Goal: Task Accomplishment & Management: Use online tool/utility

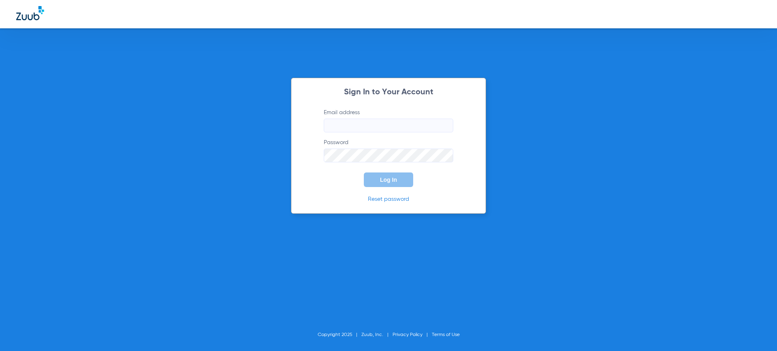
type input "[EMAIL_ADDRESS][DOMAIN_NAME]"
click at [388, 190] on div "Sign In to Your Account Email address [EMAIL_ADDRESS][DOMAIN_NAME] Password Log…" at bounding box center [388, 146] width 195 height 136
click at [392, 177] on span "Log In" at bounding box center [388, 180] width 17 height 6
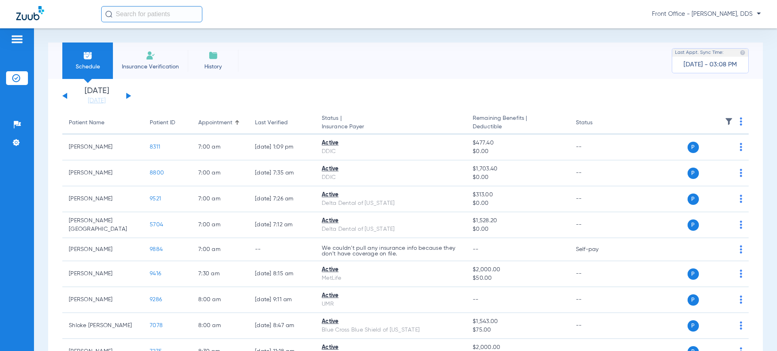
click at [132, 94] on app-single-date-navigator "[DATE] [DATE] [DATE] [DATE] [DATE] [DATE] [DATE] [DATE] [DATE] [DATE] [DATE] [D…" at bounding box center [405, 96] width 687 height 18
click at [127, 95] on button at bounding box center [128, 96] width 5 height 6
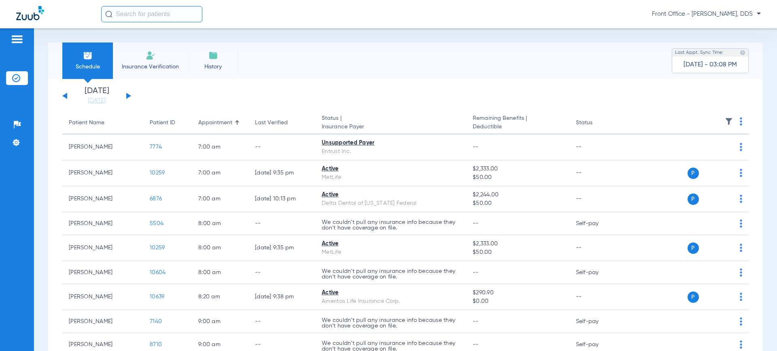
click at [65, 95] on button at bounding box center [64, 96] width 5 height 6
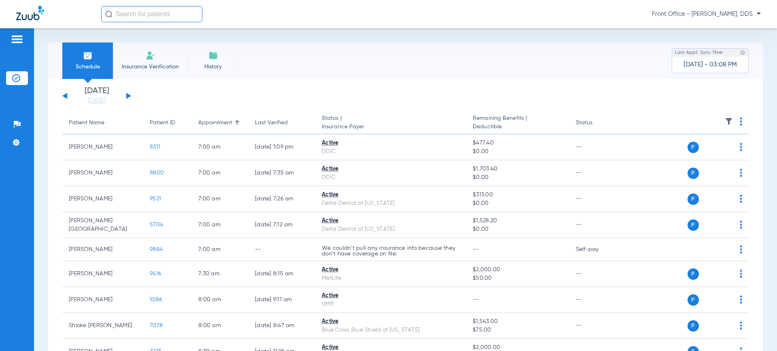
click at [148, 67] on span "Insurance Verification" at bounding box center [150, 67] width 63 height 8
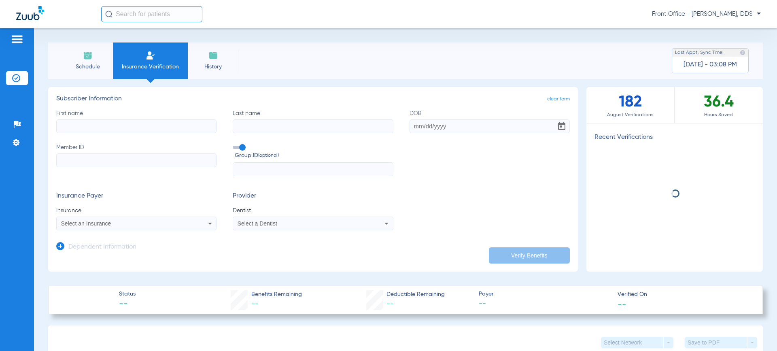
click at [98, 127] on input "First name" at bounding box center [136, 126] width 160 height 14
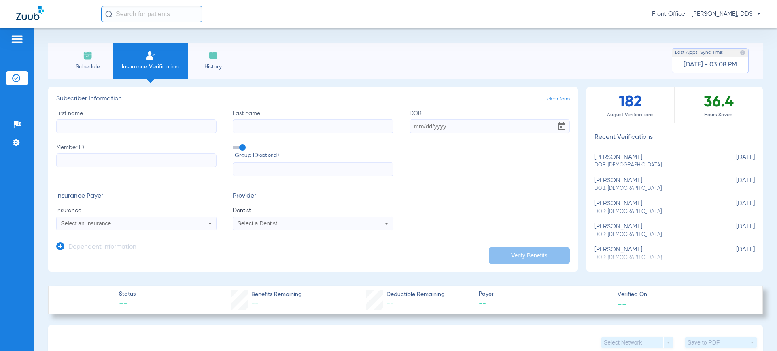
click at [23, 78] on li "Insurance Verification" at bounding box center [17, 78] width 22 height 14
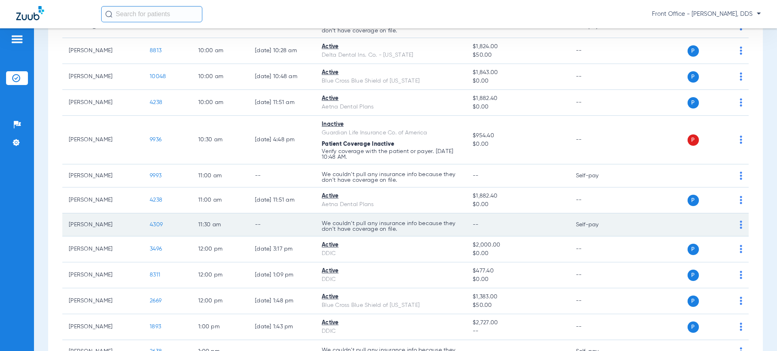
scroll to position [355, 0]
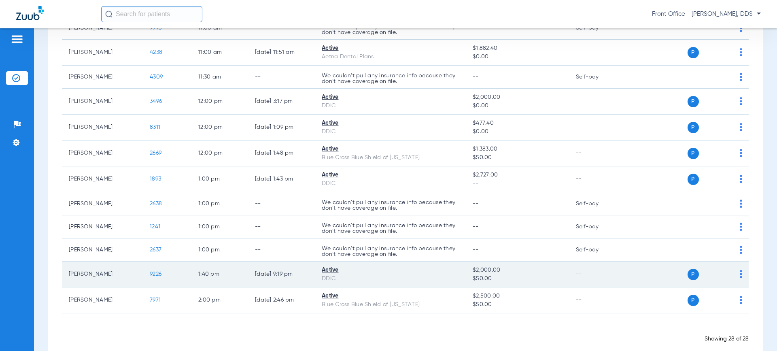
scroll to position [558, 0]
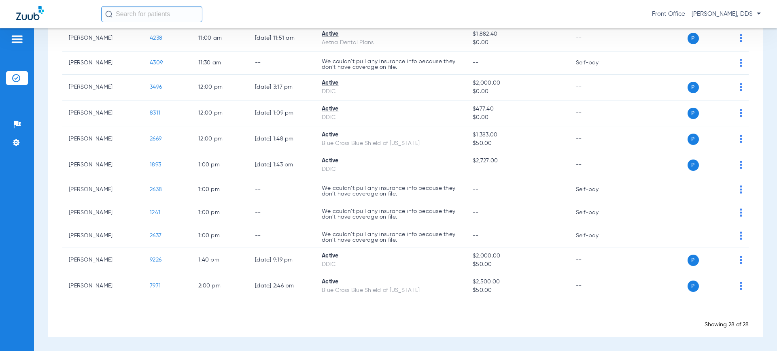
click at [117, 11] on input "text" at bounding box center [151, 14] width 101 height 16
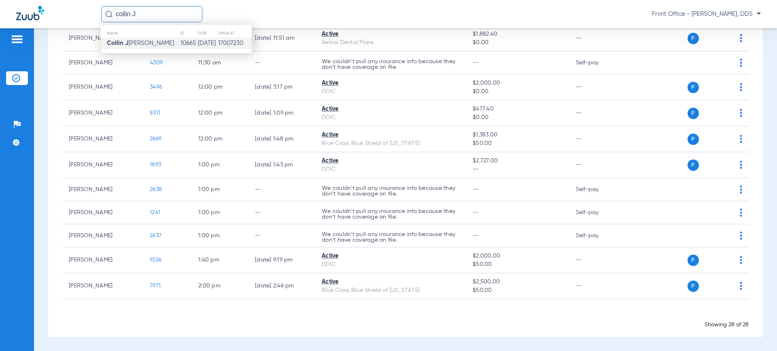
type input "collin J"
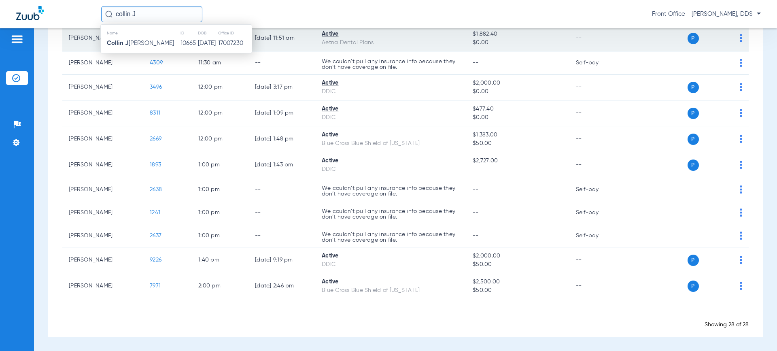
click at [209, 38] on td "[DATE]" at bounding box center [208, 43] width 20 height 11
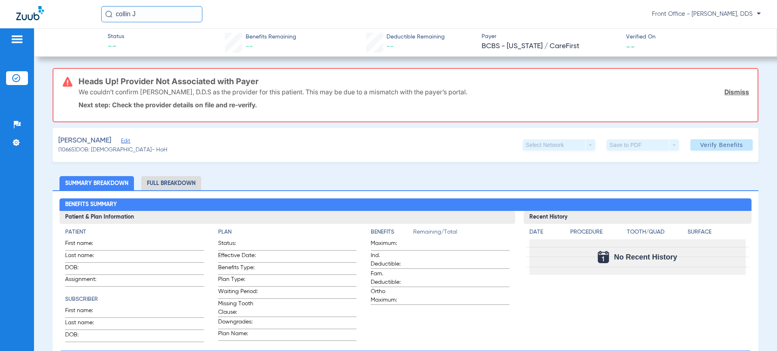
click at [181, 179] on li "Full Breakdown" at bounding box center [171, 183] width 60 height 14
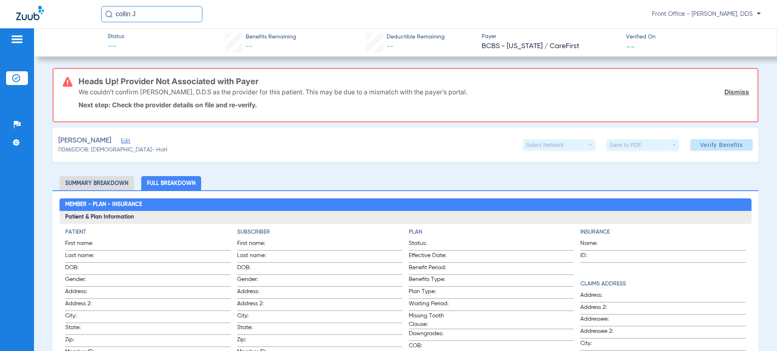
click at [108, 179] on li "Summary Breakdown" at bounding box center [97, 183] width 74 height 14
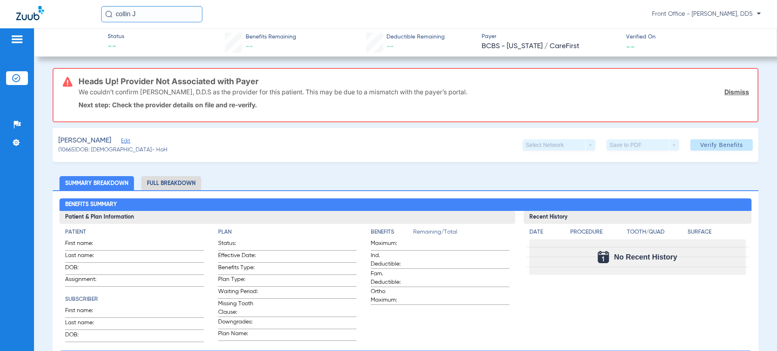
click at [121, 141] on span "Edit" at bounding box center [124, 142] width 7 height 8
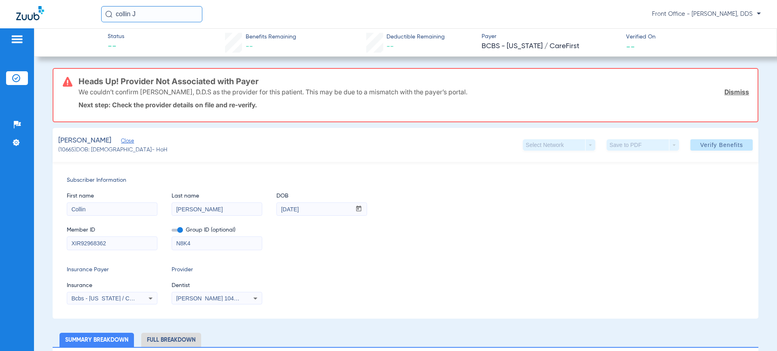
click at [230, 104] on p "Next step: Check the provider details on file and re-verify." at bounding box center [414, 105] width 671 height 8
click at [504, 50] on span "BCBS - Maryland / CareFirst" at bounding box center [551, 46] width 138 height 10
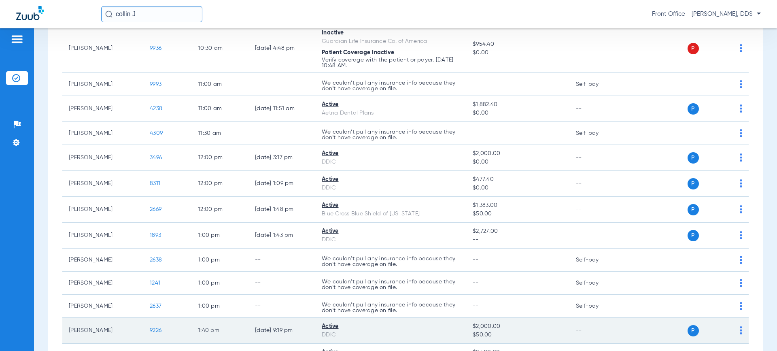
scroll to position [598, 0]
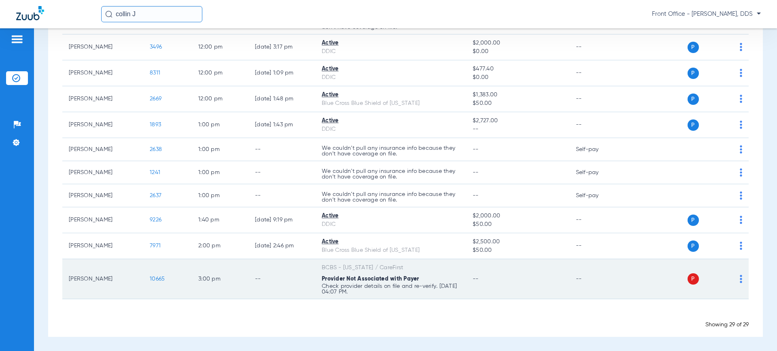
click at [366, 283] on div "Provider Not Associated with Payer" at bounding box center [391, 279] width 138 height 9
click at [689, 280] on span "P" at bounding box center [693, 278] width 11 height 11
click at [737, 281] on td "P S" at bounding box center [686, 279] width 125 height 40
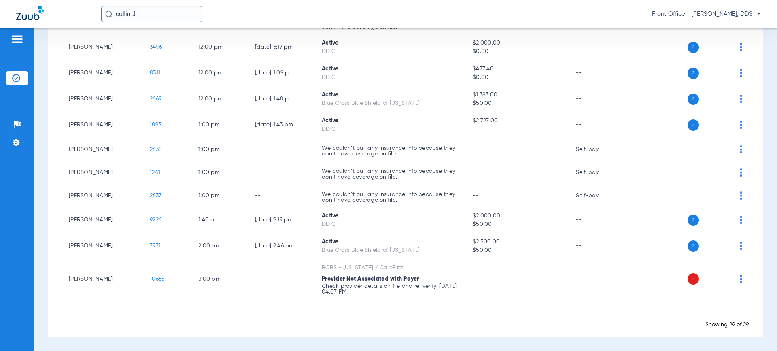
drag, startPoint x: 139, startPoint y: 14, endPoint x: 90, endPoint y: 10, distance: 49.1
click at [90, 10] on div "collin J Front Office - Ryan Trevino, DDS" at bounding box center [388, 14] width 777 height 28
click at [13, 35] on img at bounding box center [17, 39] width 13 height 10
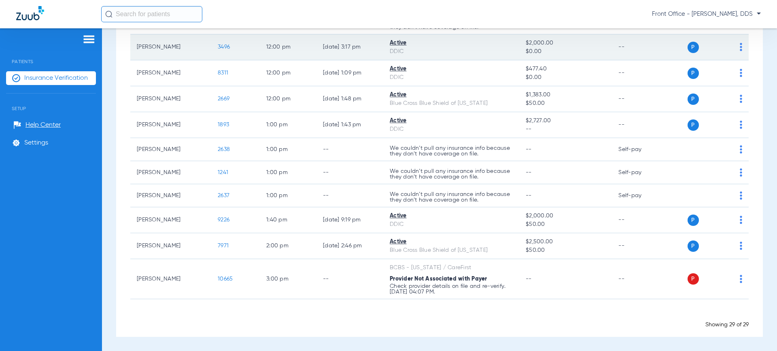
click at [135, 47] on td "[PERSON_NAME]" at bounding box center [170, 47] width 81 height 26
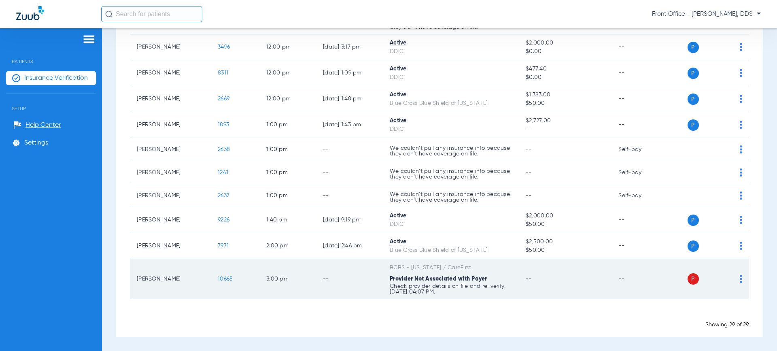
click at [691, 280] on span "P" at bounding box center [693, 278] width 11 height 11
click at [221, 278] on span "10665" at bounding box center [225, 279] width 15 height 6
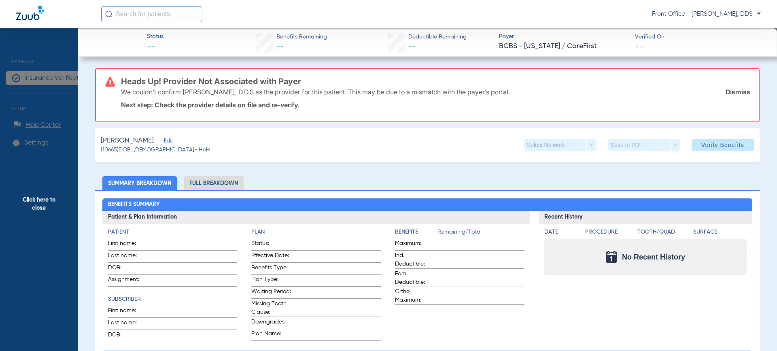
click at [167, 141] on span "Edit" at bounding box center [167, 142] width 7 height 8
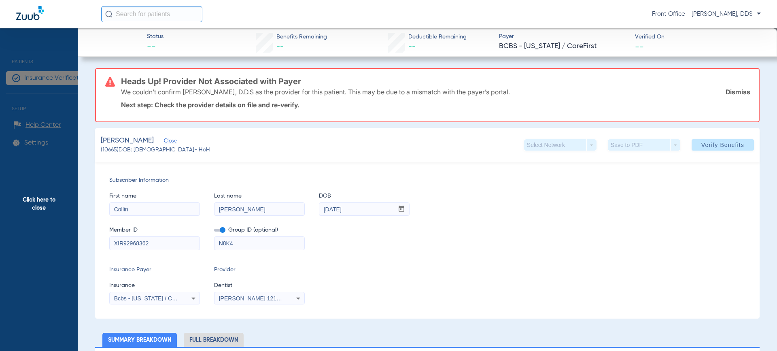
scroll to position [40, 0]
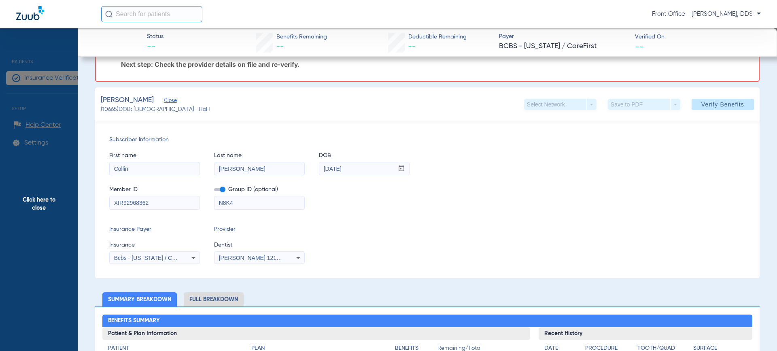
click at [122, 202] on input "XIR92968362" at bounding box center [155, 202] width 90 height 13
drag, startPoint x: 122, startPoint y: 202, endPoint x: 100, endPoint y: 199, distance: 22.0
click at [100, 199] on div "Subscriber Information First name Collin Last name Johnson DOB mm / dd / yyyy 0…" at bounding box center [427, 199] width 665 height 157
type input "92968362"
click at [717, 107] on span "Verify Benefits" at bounding box center [723, 104] width 43 height 6
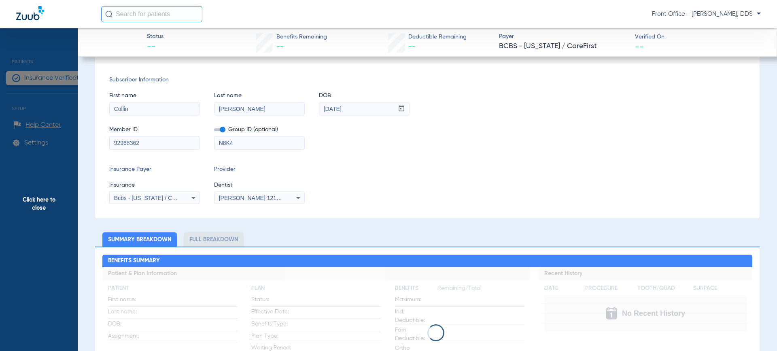
scroll to position [0, 0]
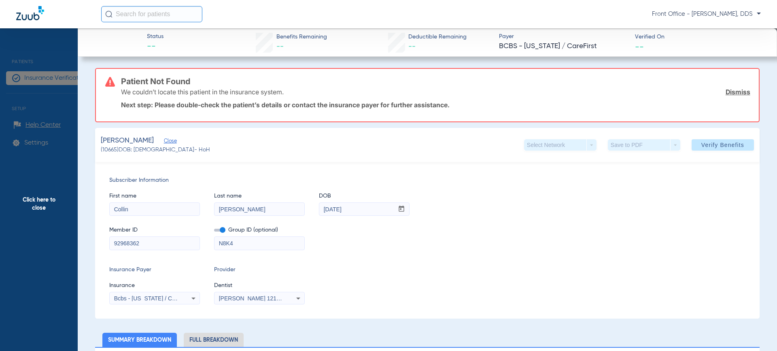
click at [194, 300] on icon at bounding box center [194, 299] width 10 height 10
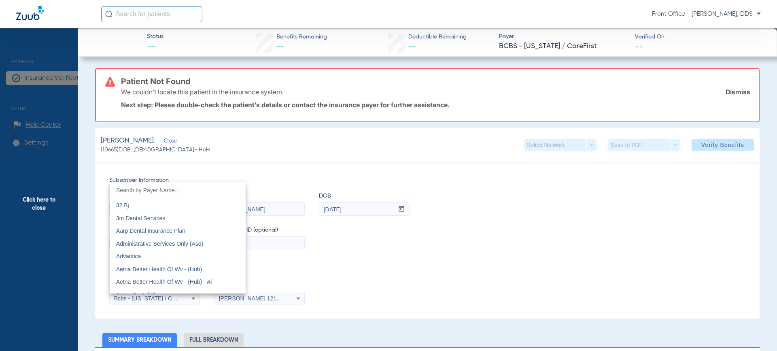
scroll to position [289, 0]
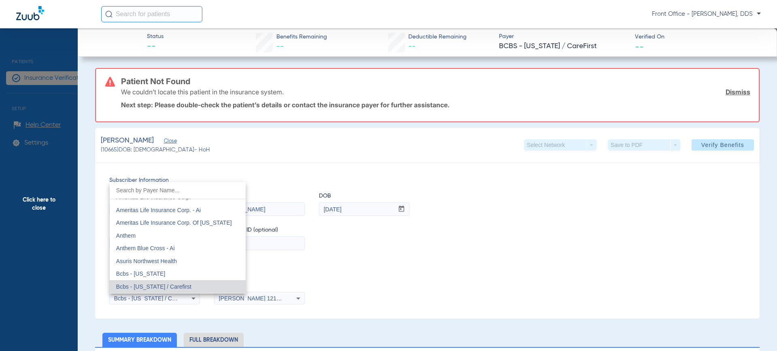
click at [298, 276] on div at bounding box center [388, 175] width 777 height 351
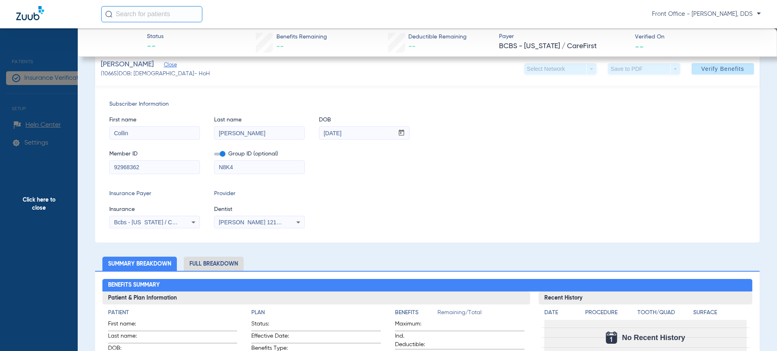
scroll to position [81, 0]
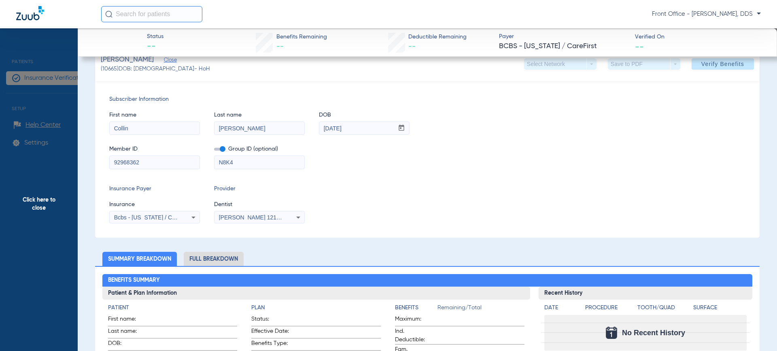
click at [301, 217] on icon at bounding box center [299, 218] width 10 height 10
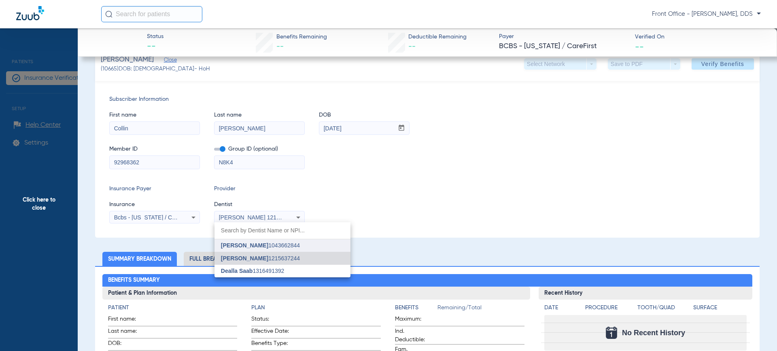
click at [286, 246] on span "Victor Ryan Trevino 1043662844" at bounding box center [260, 245] width 79 height 6
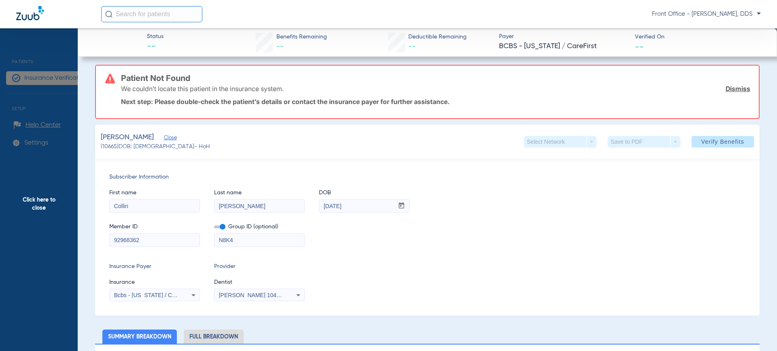
scroll to position [0, 0]
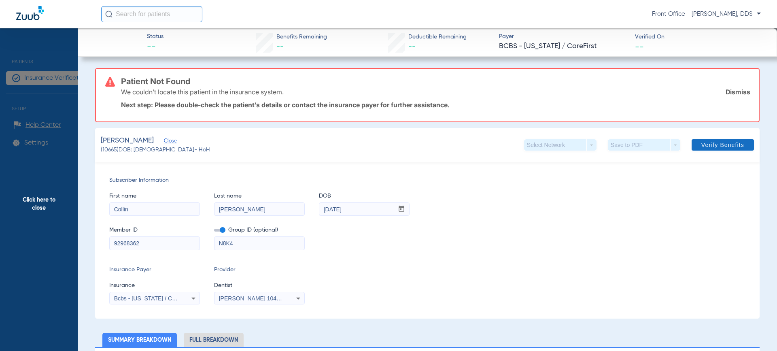
click at [707, 143] on span "Verify Benefits" at bounding box center [723, 145] width 43 height 6
drag, startPoint x: 170, startPoint y: 142, endPoint x: 396, endPoint y: 173, distance: 228.4
click at [396, 173] on div "Johnson, Collin Close (10665) DOB: 01/26/1996 - HoH Select Network arrow_drop_d…" at bounding box center [427, 223] width 665 height 191
click at [268, 180] on span "Subscriber Information" at bounding box center [427, 180] width 636 height 9
click at [43, 201] on span "Click here to close" at bounding box center [39, 203] width 78 height 351
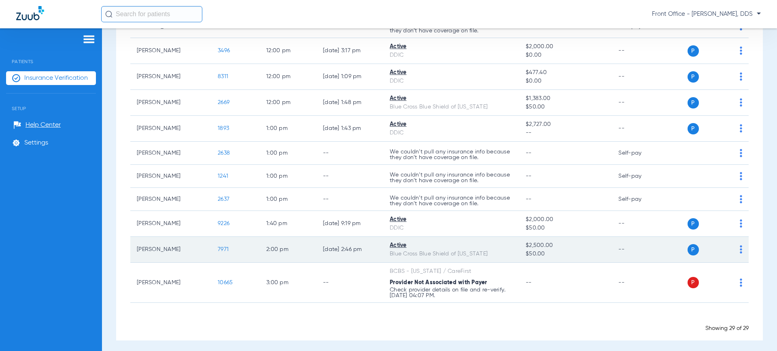
scroll to position [598, 0]
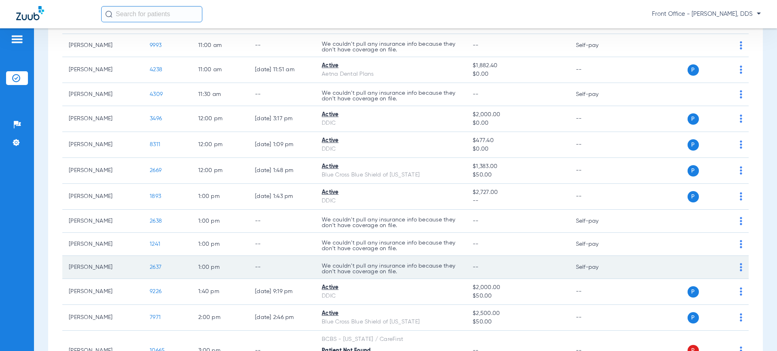
scroll to position [598, 0]
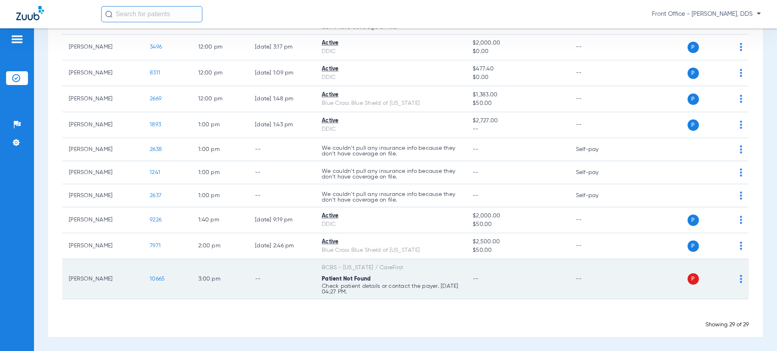
click at [740, 279] on img at bounding box center [741, 279] width 2 height 8
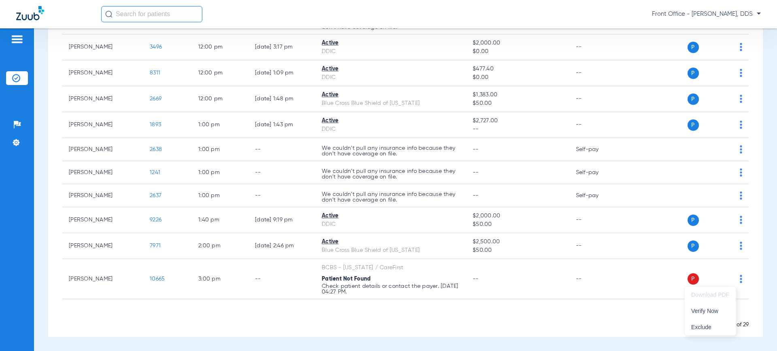
click at [611, 292] on div at bounding box center [388, 175] width 777 height 351
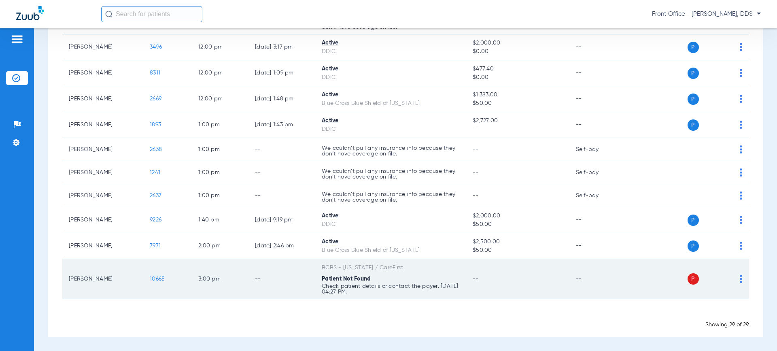
click at [155, 278] on span "10665" at bounding box center [157, 279] width 15 height 6
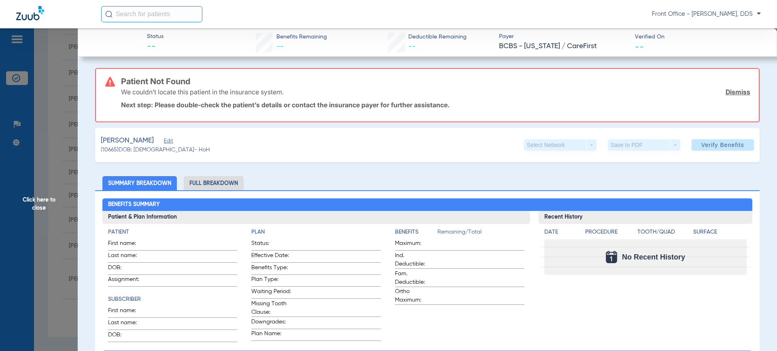
click at [166, 140] on span "Edit" at bounding box center [167, 142] width 7 height 8
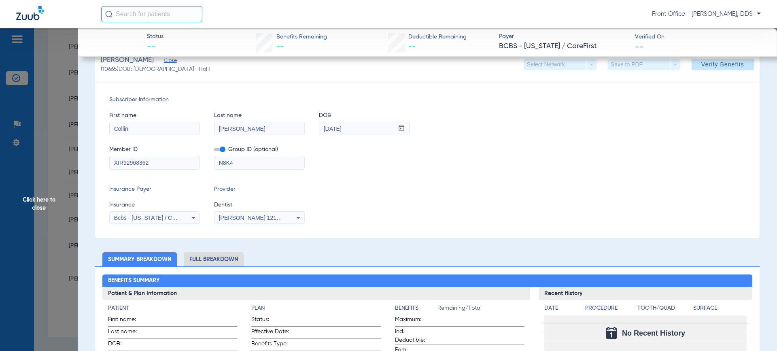
scroll to position [81, 0]
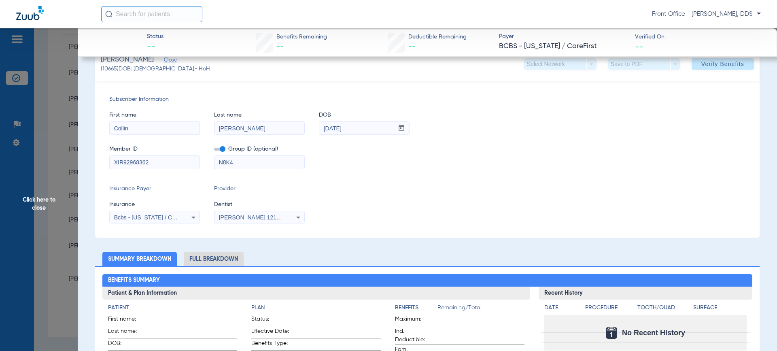
click at [194, 221] on icon at bounding box center [194, 218] width 10 height 10
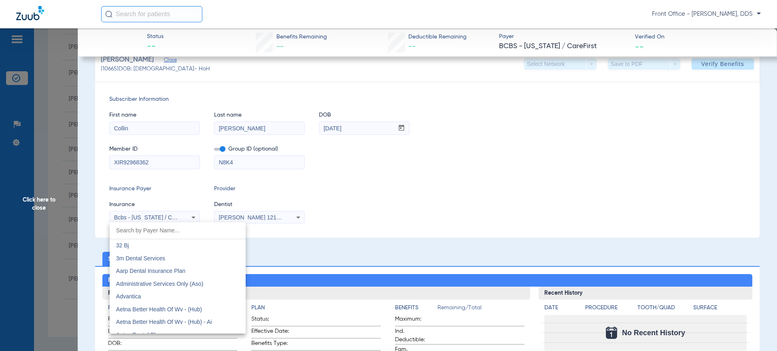
scroll to position [289, 0]
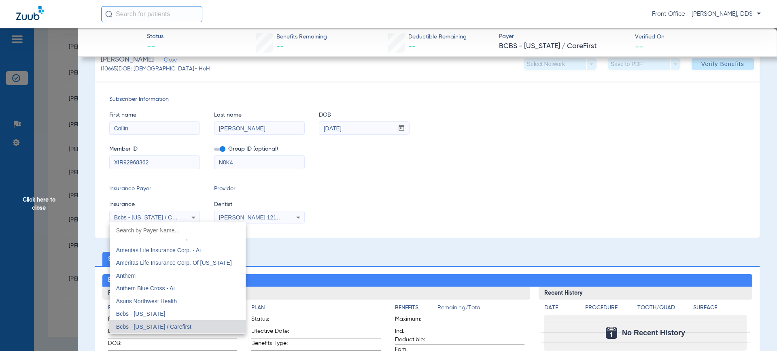
click at [194, 221] on div at bounding box center [388, 175] width 777 height 351
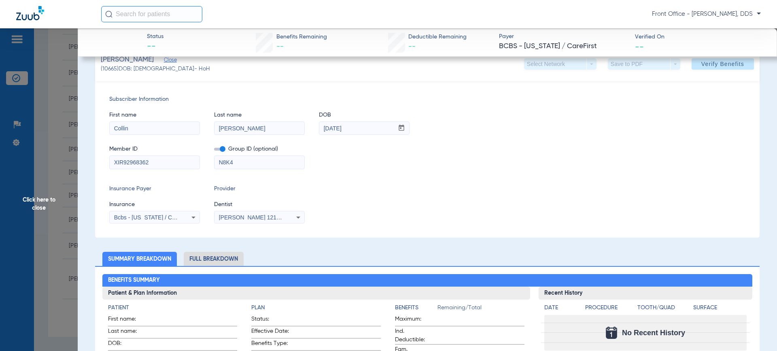
click at [189, 218] on icon at bounding box center [194, 218] width 10 height 10
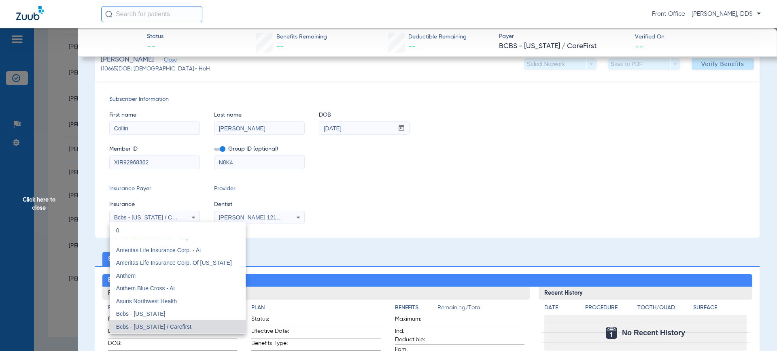
scroll to position [0, 0]
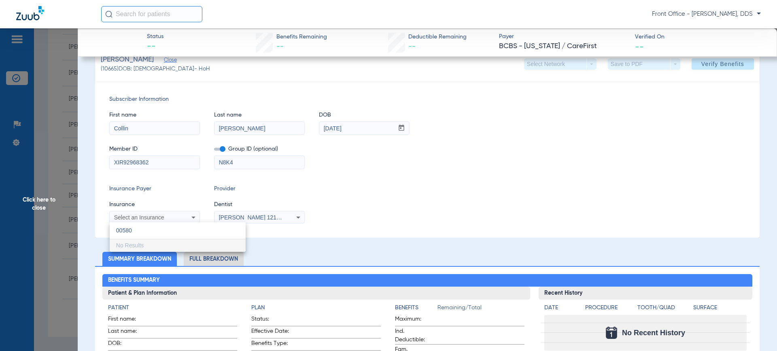
type input "00580"
click at [159, 246] on div "00580 close No Results" at bounding box center [178, 237] width 136 height 30
click at [264, 249] on div at bounding box center [388, 175] width 777 height 351
click at [280, 232] on div "Subscriber Information First name Collin Last name Johnson DOB mm / dd / yyyy 0…" at bounding box center [427, 159] width 665 height 157
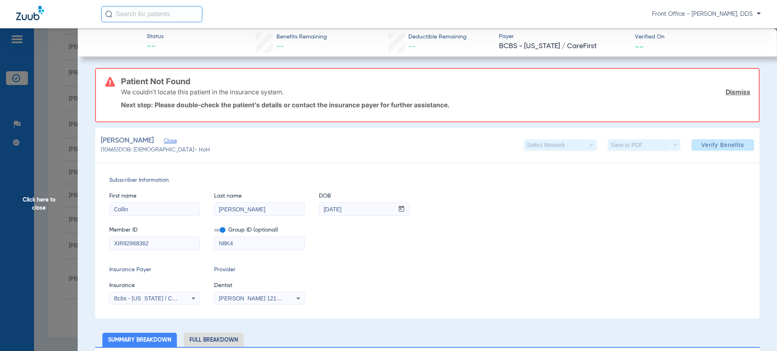
click at [449, 134] on div "Johnson, Collin Close (10665) DOB: 01/26/1996 - HoH Select Network arrow_drop_d…" at bounding box center [427, 145] width 665 height 34
click at [731, 91] on link "Dismiss" at bounding box center [738, 92] width 25 height 8
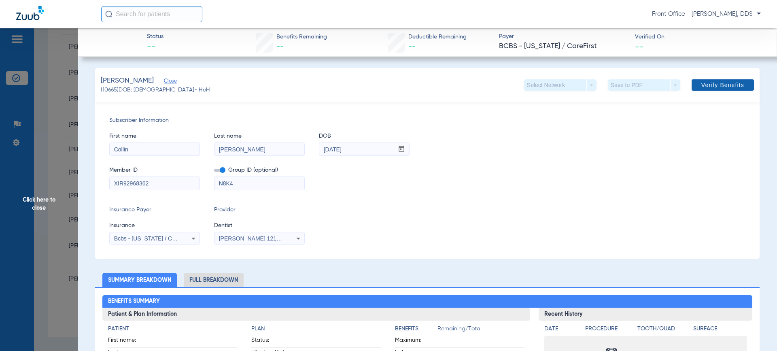
click at [708, 86] on span "Verify Benefits" at bounding box center [723, 85] width 43 height 6
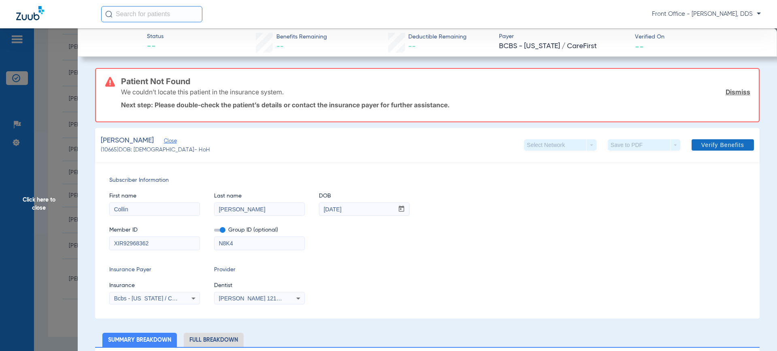
click at [731, 90] on link "Dismiss" at bounding box center [738, 92] width 25 height 8
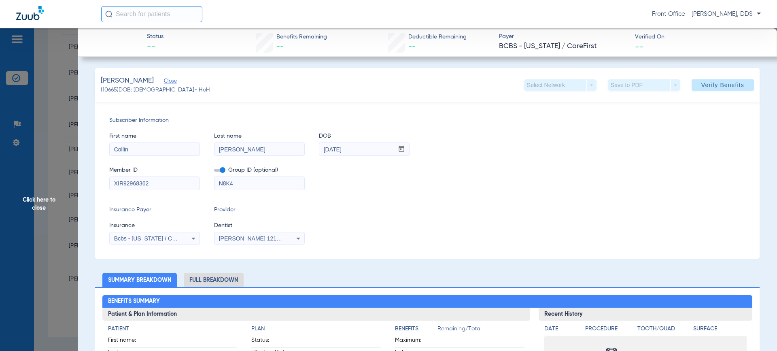
click at [478, 151] on div "First name Collin Last name Johnson DOB mm / dd / yyyy 01/26/1996" at bounding box center [427, 140] width 636 height 31
click at [709, 86] on span "Verify Benefits" at bounding box center [723, 85] width 43 height 6
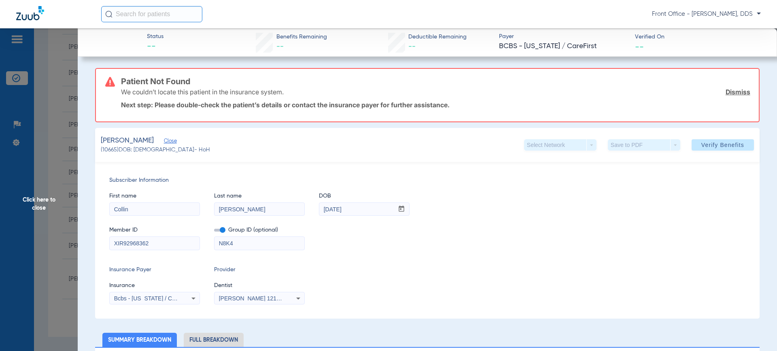
click at [735, 93] on link "Dismiss" at bounding box center [738, 92] width 25 height 8
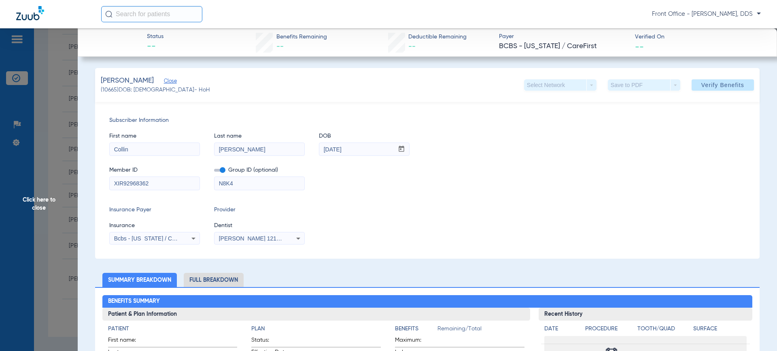
click at [707, 134] on div "First name Collin Last name Johnson DOB mm / dd / yyyy 01/26/1996" at bounding box center [427, 140] width 636 height 31
